Goal: Information Seeking & Learning: Find specific page/section

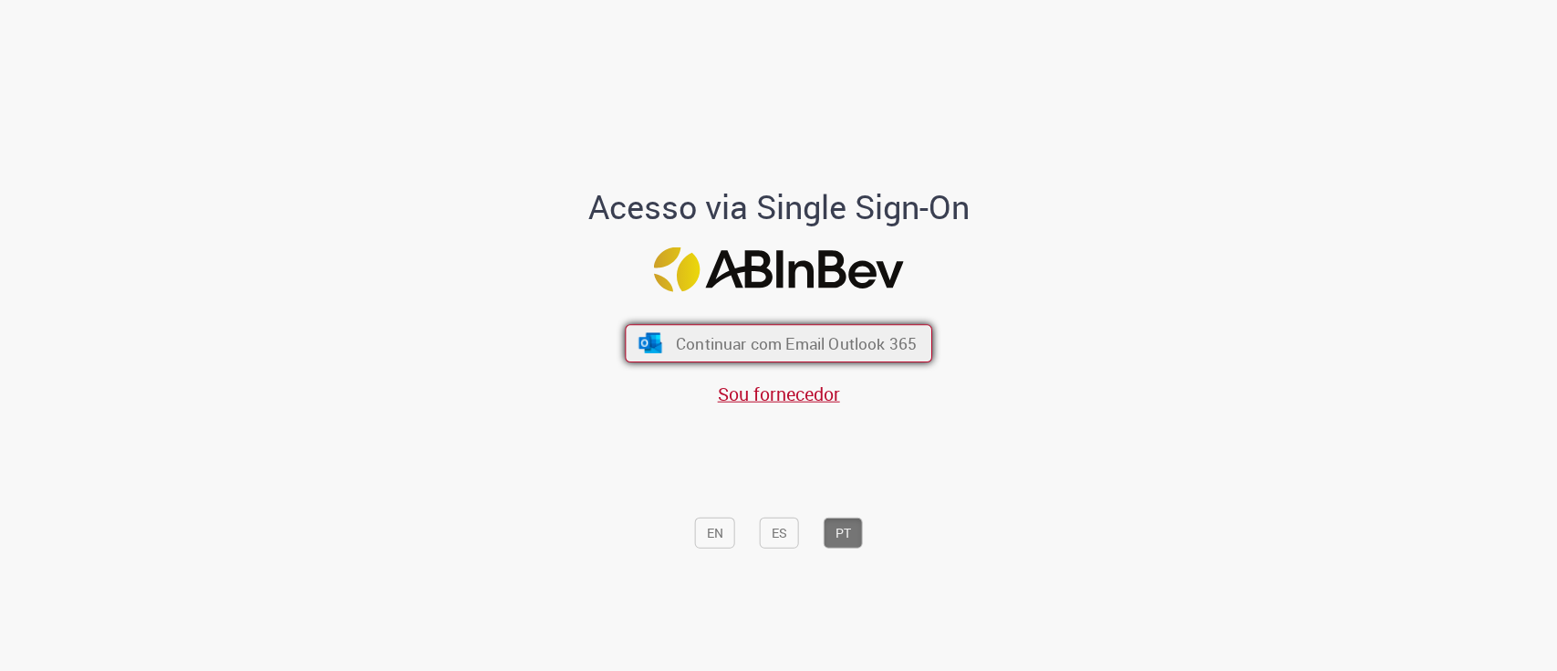
click at [827, 339] on span "Continuar com Email Outlook 365" at bounding box center [796, 342] width 241 height 21
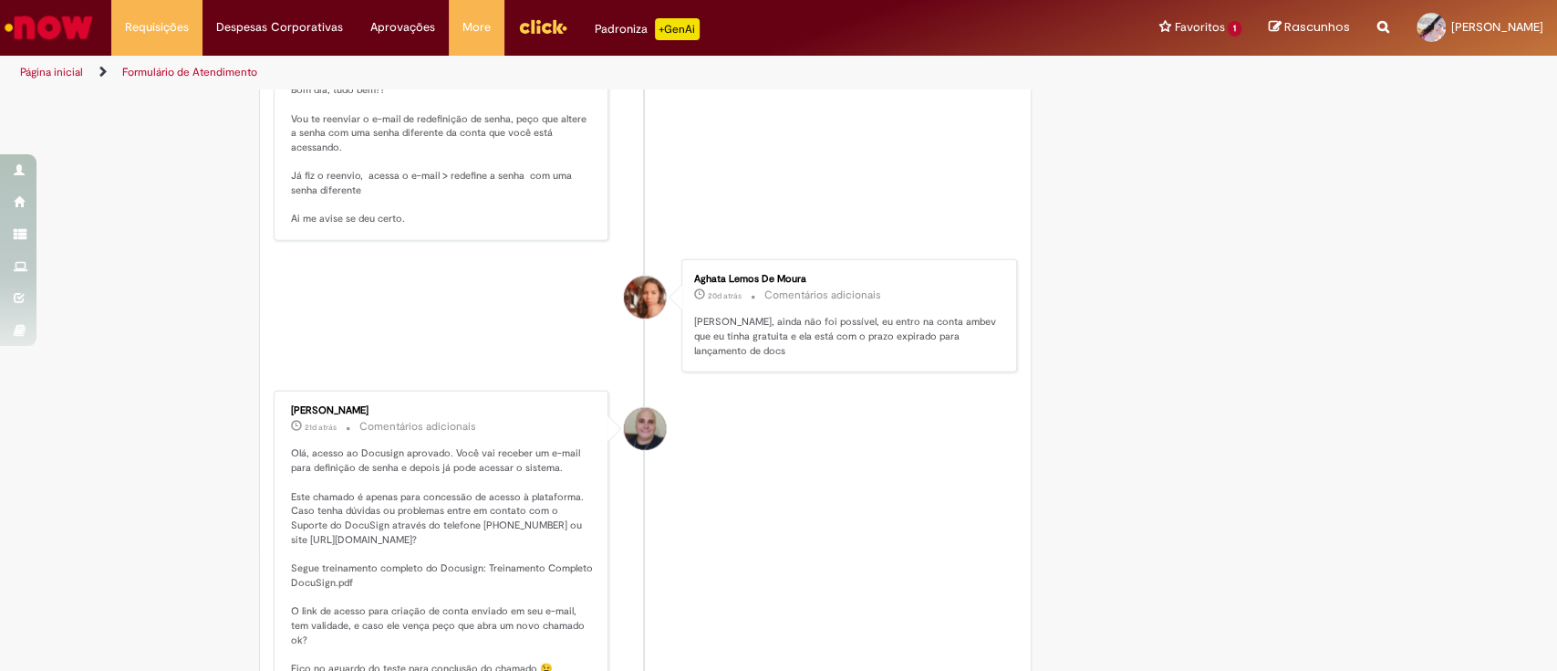
scroll to position [3284, 0]
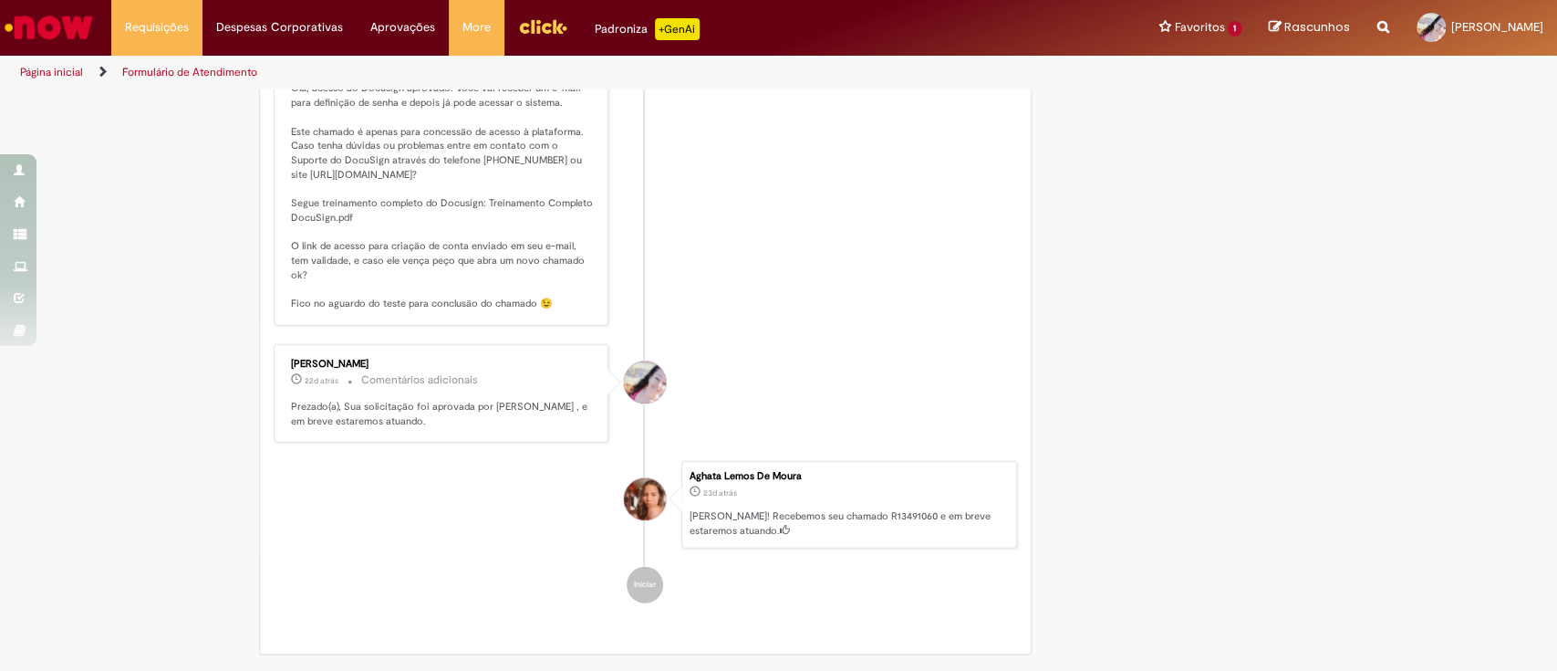
click at [1378, 27] on icon "Search from all sources" at bounding box center [1384, 16] width 12 height 33
click at [1318, 31] on input "text" at bounding box center [1348, 28] width 84 height 31
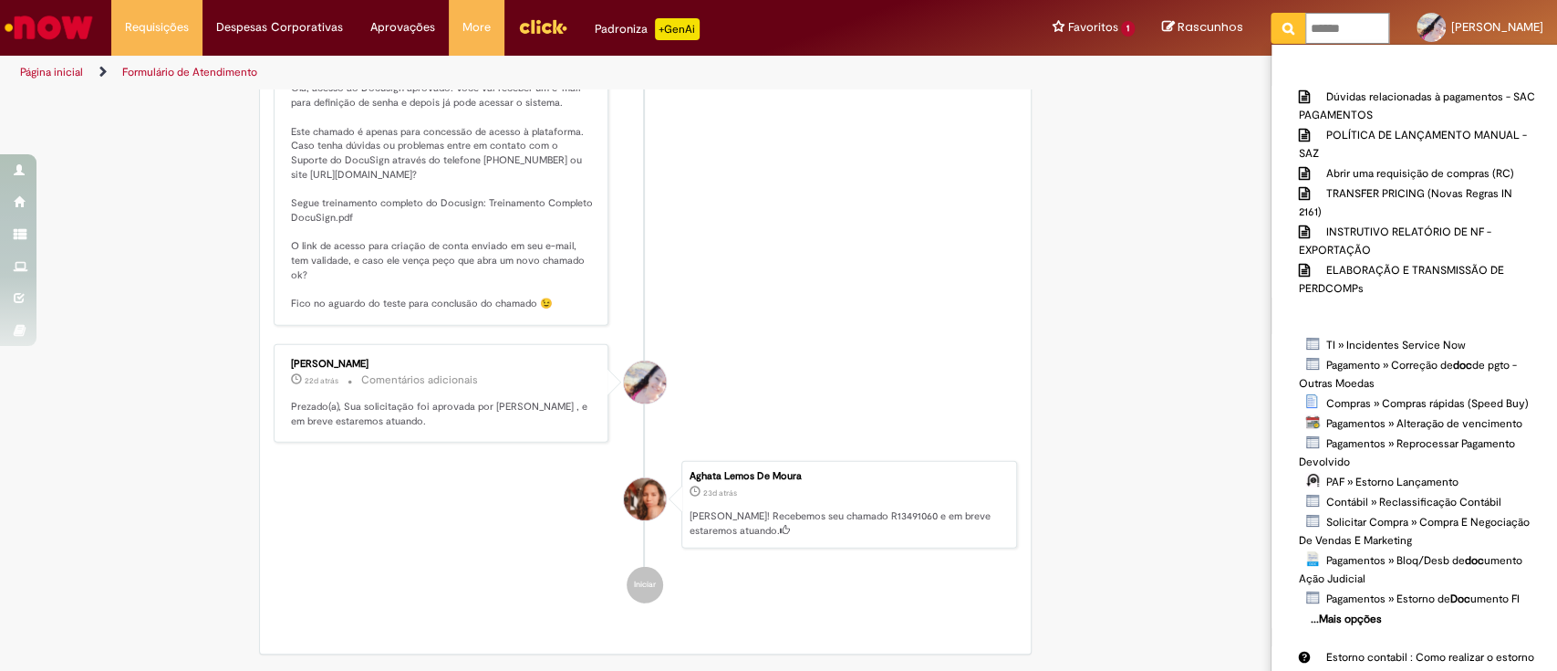
type input "*******"
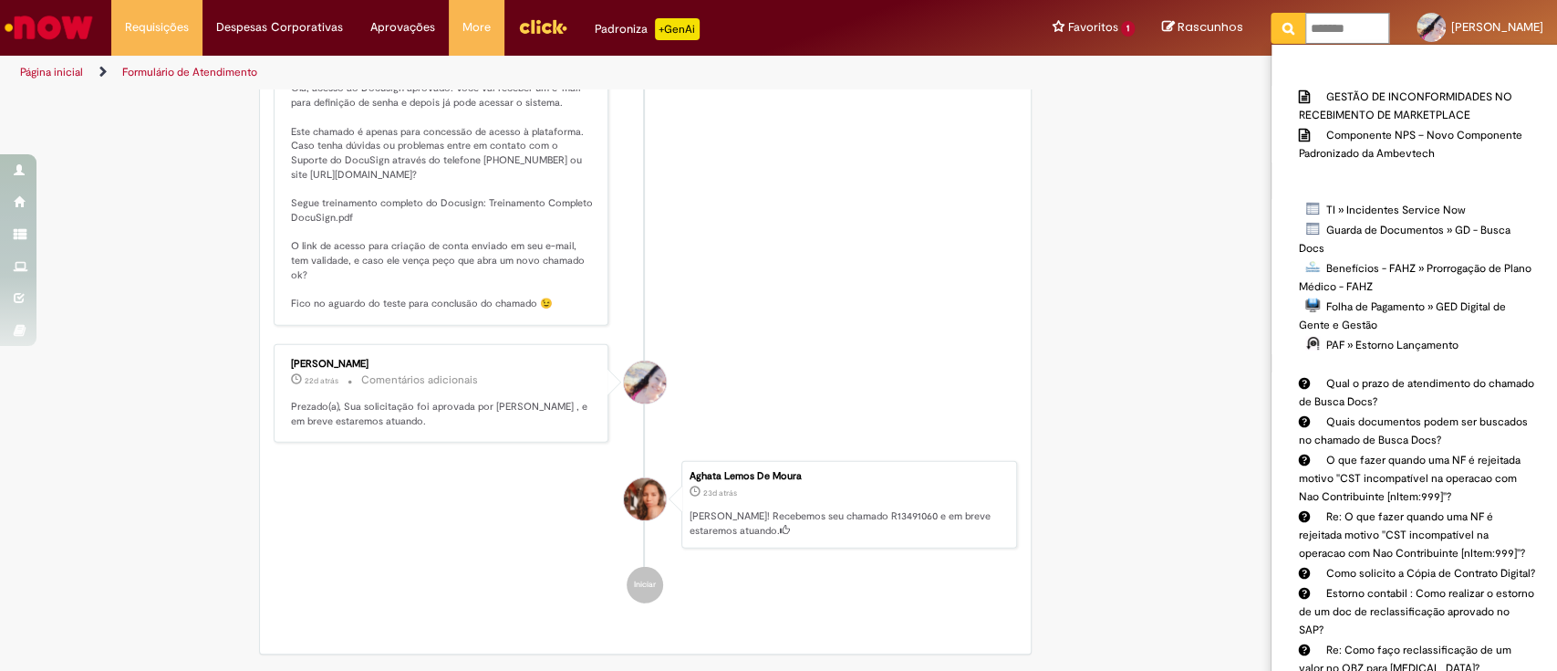
click button "Pesquisar" at bounding box center [1289, 28] width 36 height 31
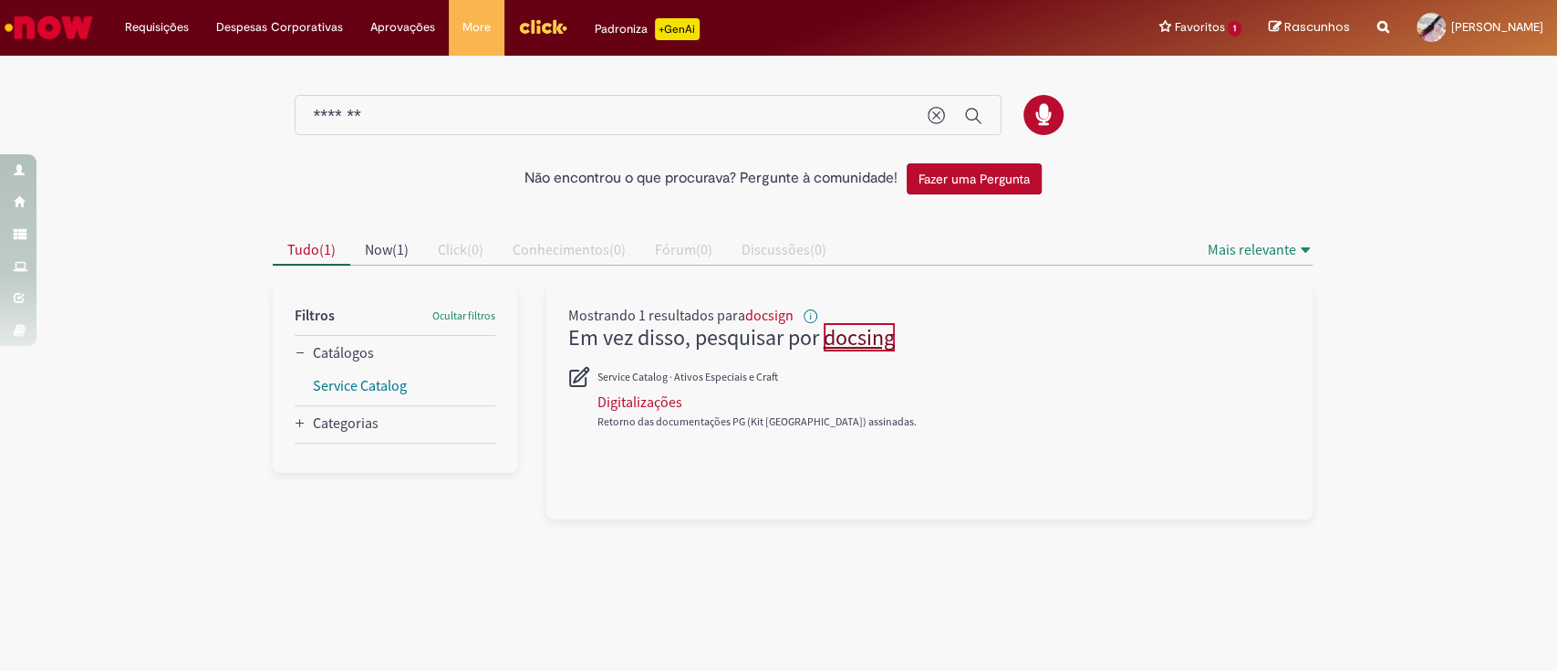
click at [850, 341] on link "docsing" at bounding box center [859, 337] width 71 height 28
